Goal: Task Accomplishment & Management: Manage account settings

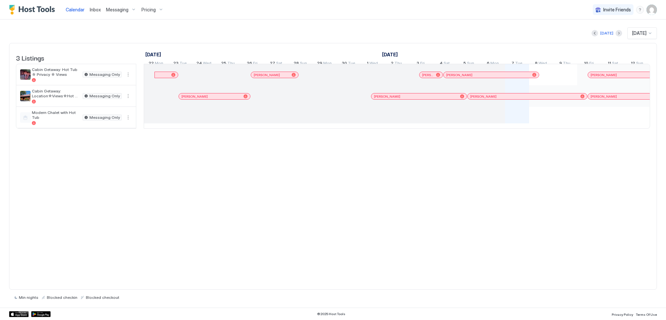
scroll to position [0, 361]
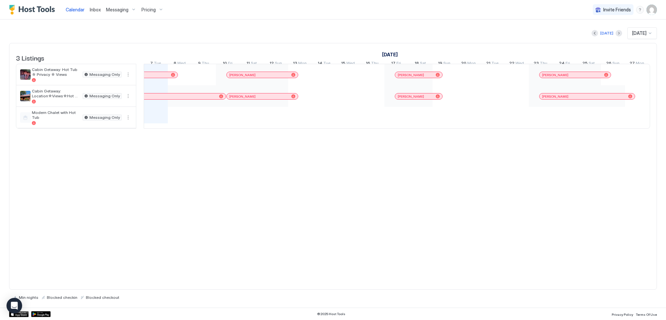
click at [115, 8] on span "Messaging" at bounding box center [117, 10] width 22 height 6
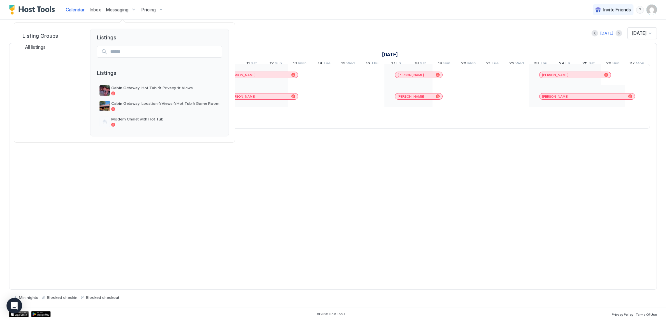
click at [98, 11] on div at bounding box center [333, 160] width 666 height 320
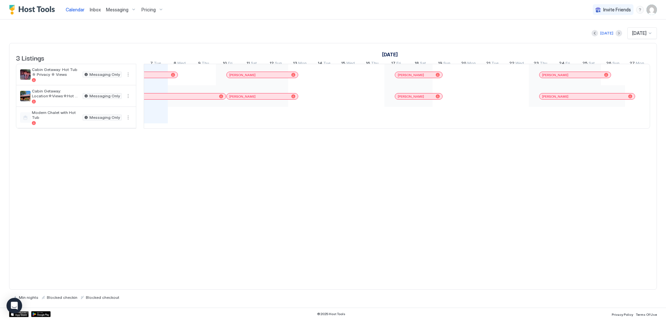
click at [96, 7] on span "Inbox" at bounding box center [95, 10] width 11 height 6
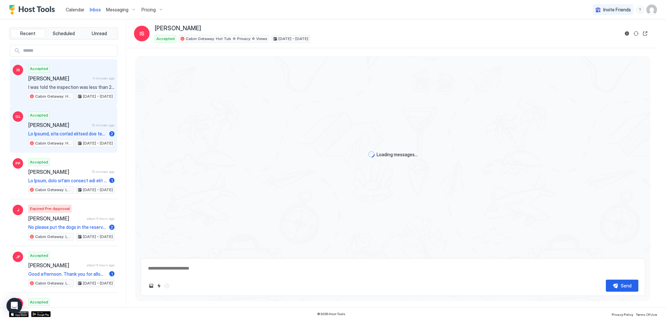
scroll to position [685, 0]
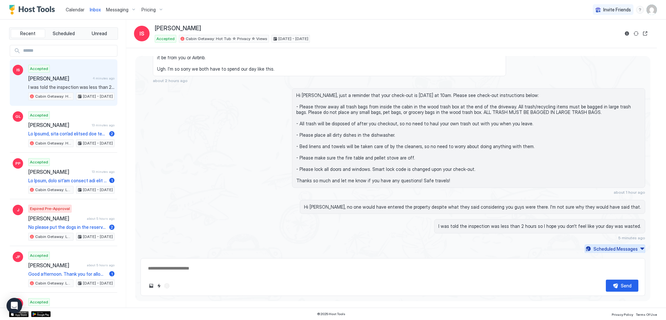
click at [622, 247] on div "Scheduled Messages" at bounding box center [615, 248] width 44 height 7
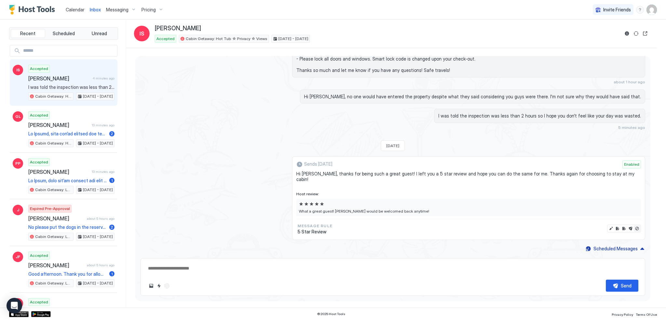
click at [634, 228] on button "Disable message & review" at bounding box center [637, 228] width 7 height 7
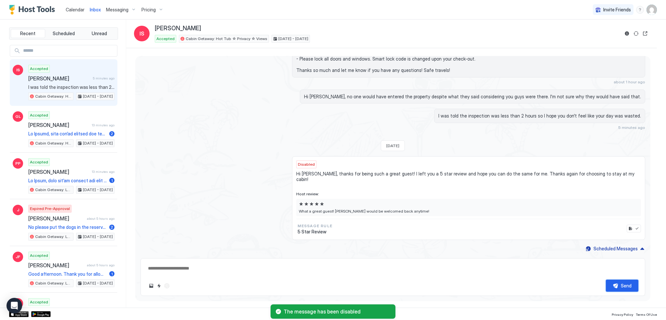
drag, startPoint x: 622, startPoint y: 286, endPoint x: 486, endPoint y: 221, distance: 150.4
click at [486, 222] on div "Loading messages... [DATE] Hi [PERSON_NAME], thanks for choosing to stay at my …" at bounding box center [392, 176] width 515 height 240
